Goal: Task Accomplishment & Management: Manage account settings

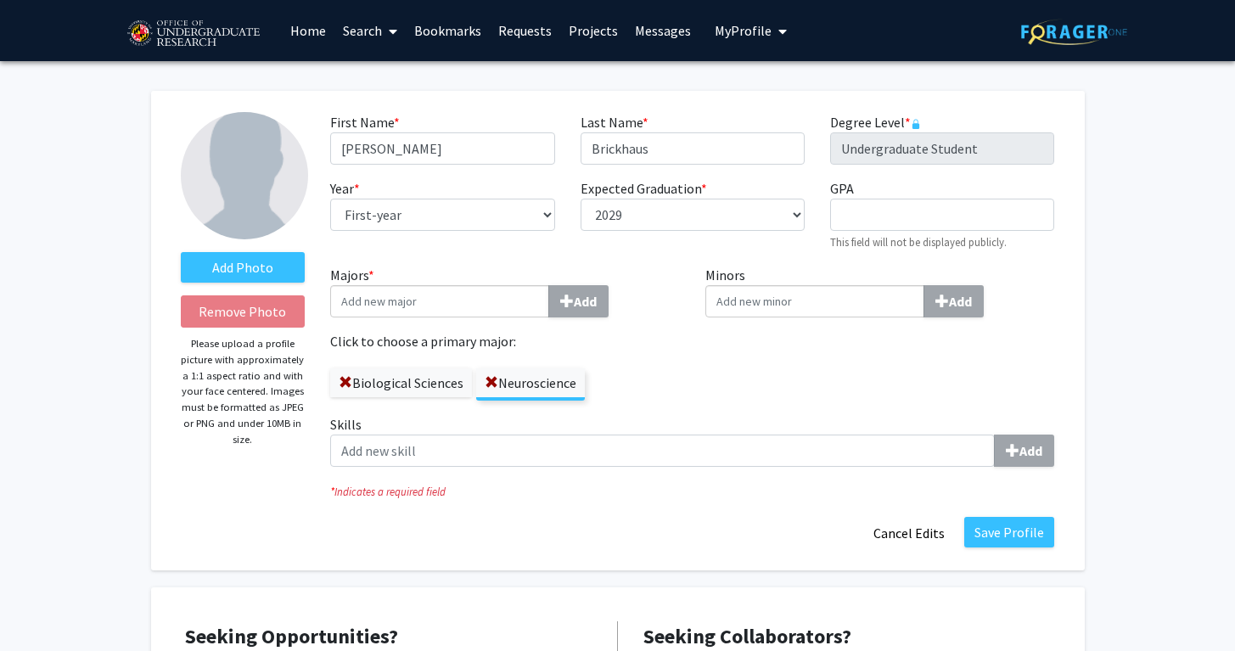
select select "first-year"
select select "2029"
click at [1013, 532] on button "Save Profile" at bounding box center [1009, 532] width 90 height 31
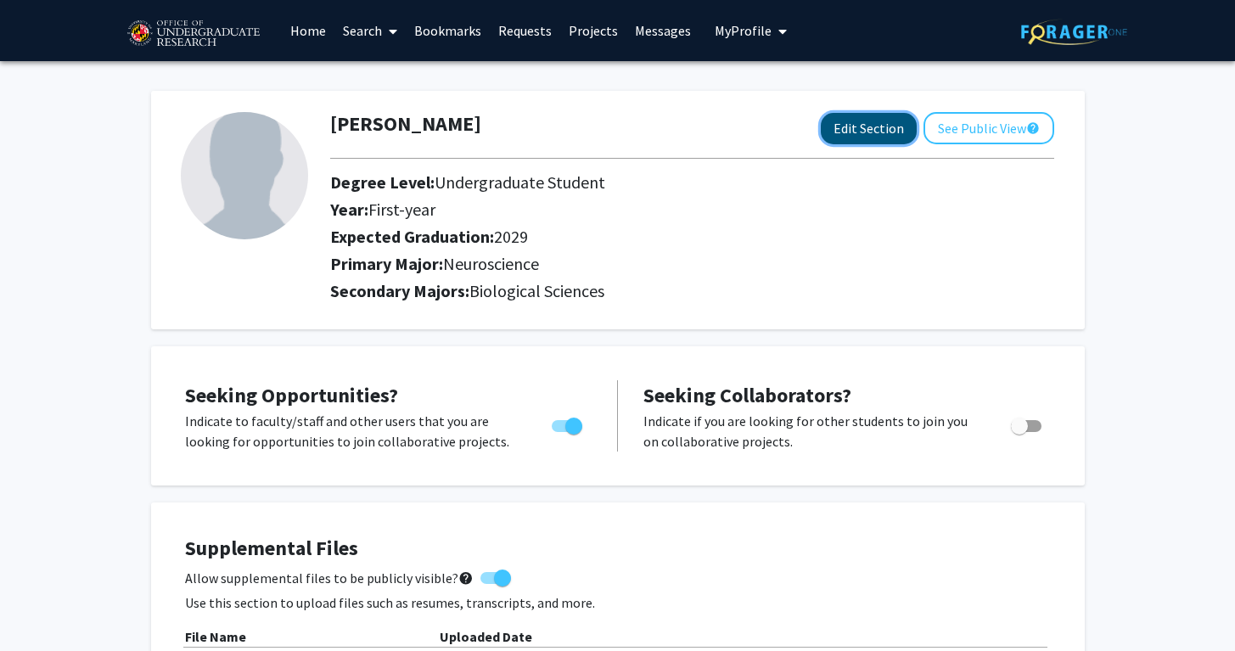
click at [871, 132] on button "Edit Section" at bounding box center [869, 128] width 96 height 31
select select "first-year"
select select "2029"
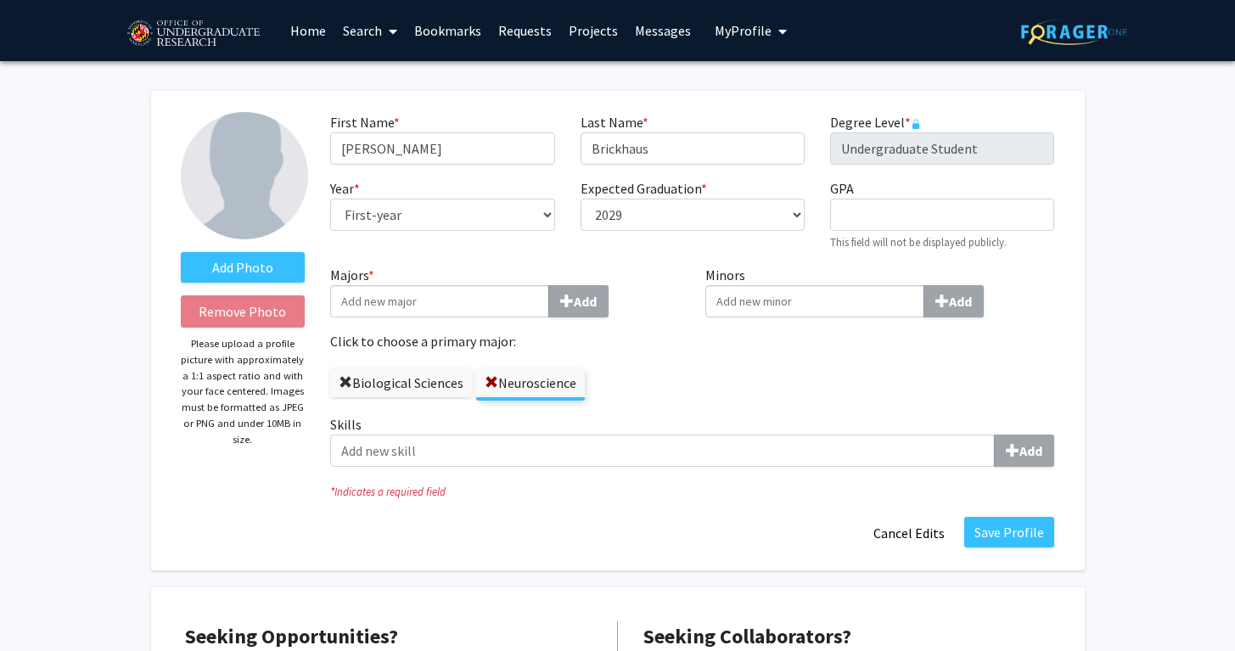
click at [346, 382] on span at bounding box center [346, 383] width 14 height 14
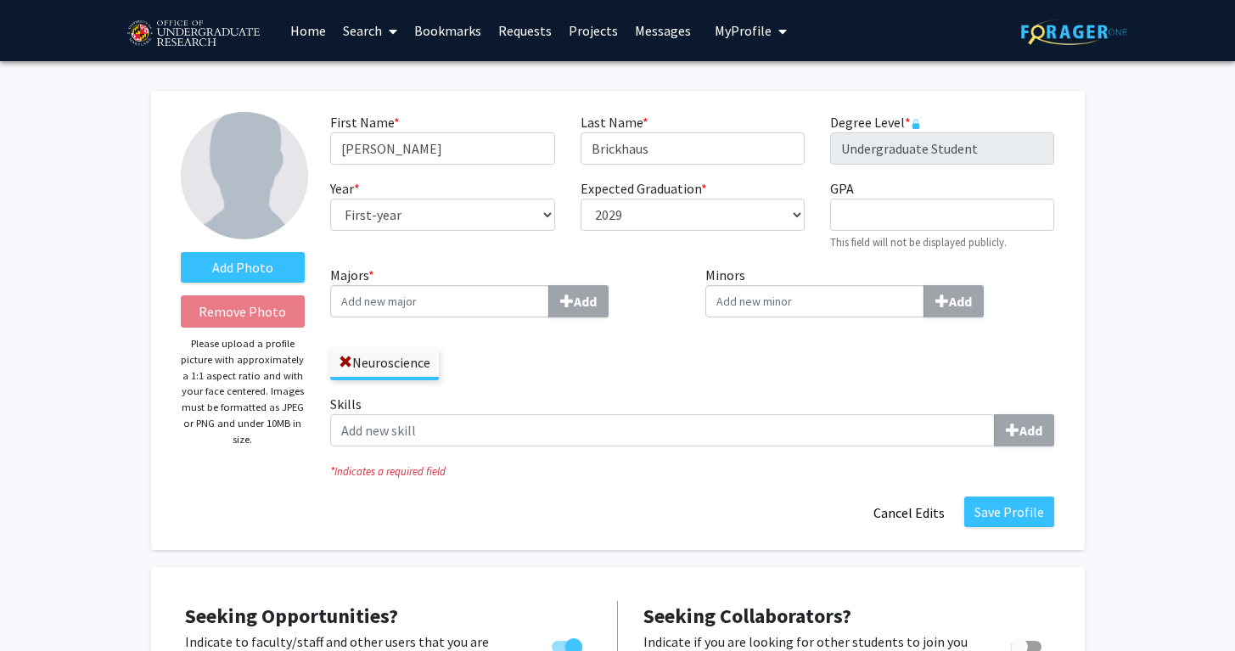
click at [750, 379] on div "Minors Add" at bounding box center [880, 329] width 375 height 129
click at [1012, 514] on button "Save Profile" at bounding box center [1009, 511] width 90 height 31
